Goal: Task Accomplishment & Management: Use online tool/utility

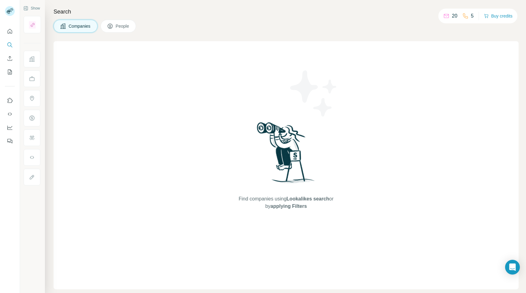
click at [115, 26] on button "People" at bounding box center [119, 26] width 36 height 13
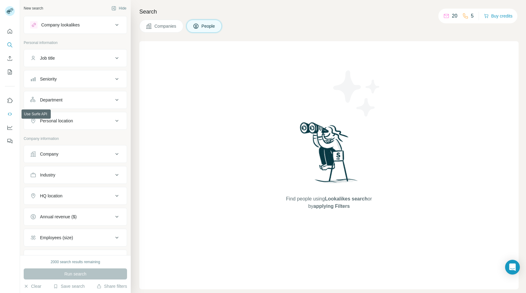
click at [9, 111] on icon "Use Surfe API" at bounding box center [10, 114] width 6 height 6
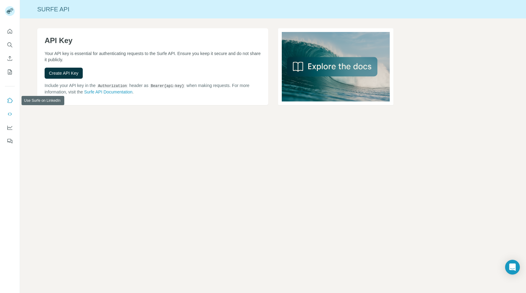
click at [11, 97] on button "Use Surfe on LinkedIn" at bounding box center [10, 100] width 10 height 11
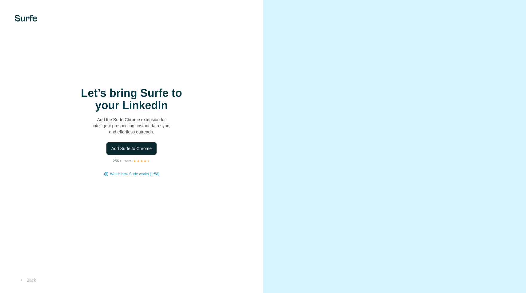
click at [142, 145] on button "Add Surfe to Chrome" at bounding box center [131, 148] width 50 height 12
